Goal: Find specific page/section: Find specific page/section

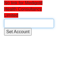
click at [26, 22] on input "text" at bounding box center [29, 23] width 50 height 9
paste input "Medigold (Frimley ICB)”"
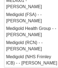
scroll to position [197, 0]
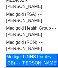
click at [35, 56] on div "Medigold (NHS Frimley ICB) - - Mat Jones" at bounding box center [32, 60] width 52 height 13
type input "Medigold (NHS Frimley ICB) - - Mat Jones"
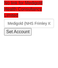
click at [20, 31] on input "Set Account" at bounding box center [18, 32] width 28 height 8
